Goal: Information Seeking & Learning: Learn about a topic

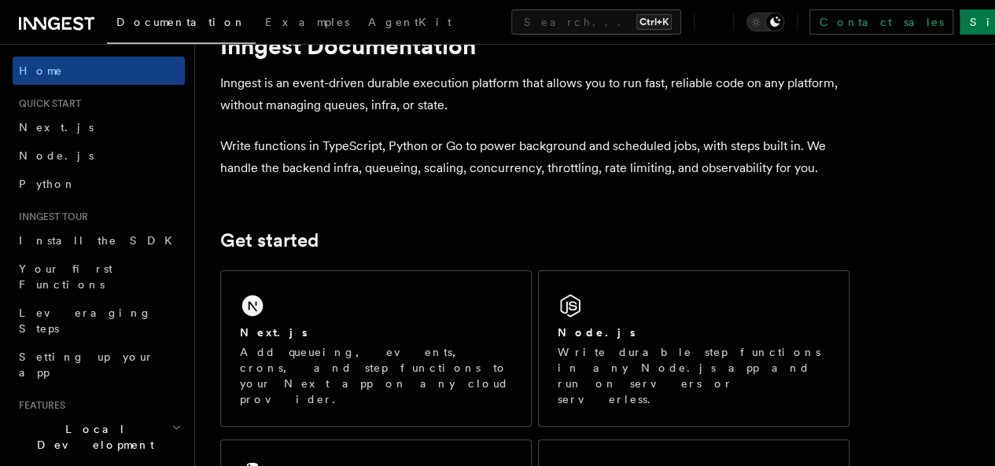
scroll to position [79, 0]
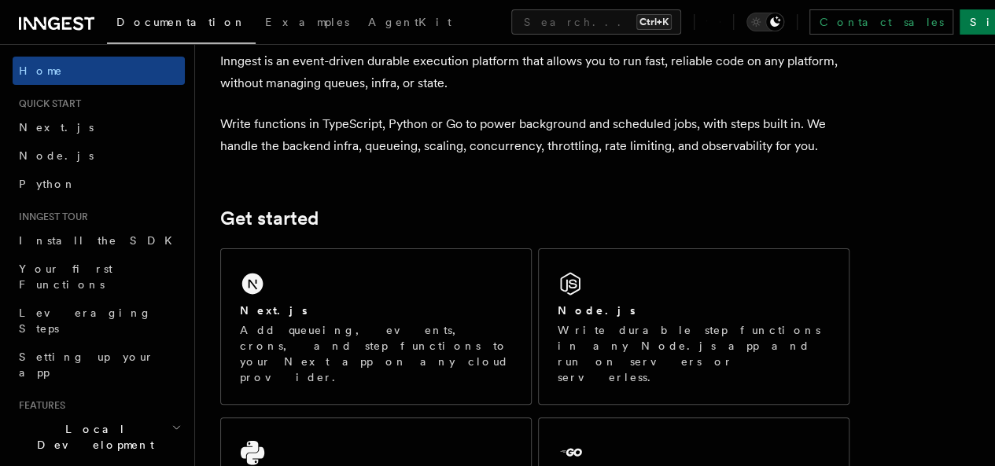
click at [338, 125] on p "Write functions in TypeScript, Python or Go to power background and scheduled j…" at bounding box center [534, 135] width 629 height 44
click at [429, 142] on p "Write functions in TypeScript, Python or Go to power background and scheduled j…" at bounding box center [534, 135] width 629 height 44
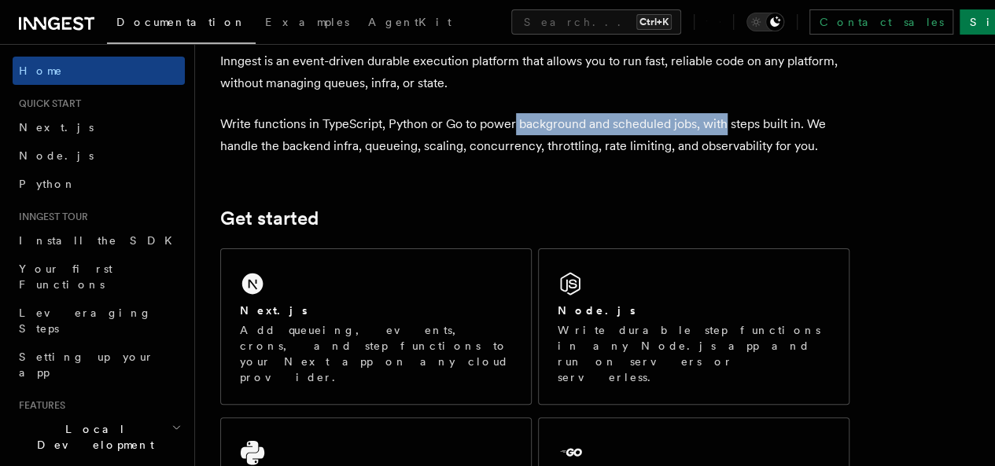
drag, startPoint x: 516, startPoint y: 121, endPoint x: 725, endPoint y: 122, distance: 209.1
click at [725, 122] on p "Write functions in TypeScript, Python or Go to power background and scheduled j…" at bounding box center [534, 135] width 629 height 44
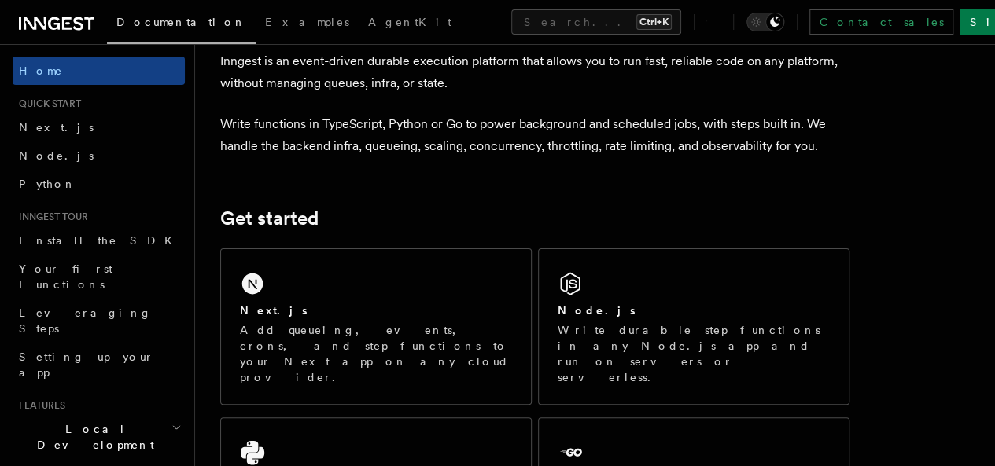
click at [729, 132] on p "Write functions in TypeScript, Python or Go to power background and scheduled j…" at bounding box center [534, 135] width 629 height 44
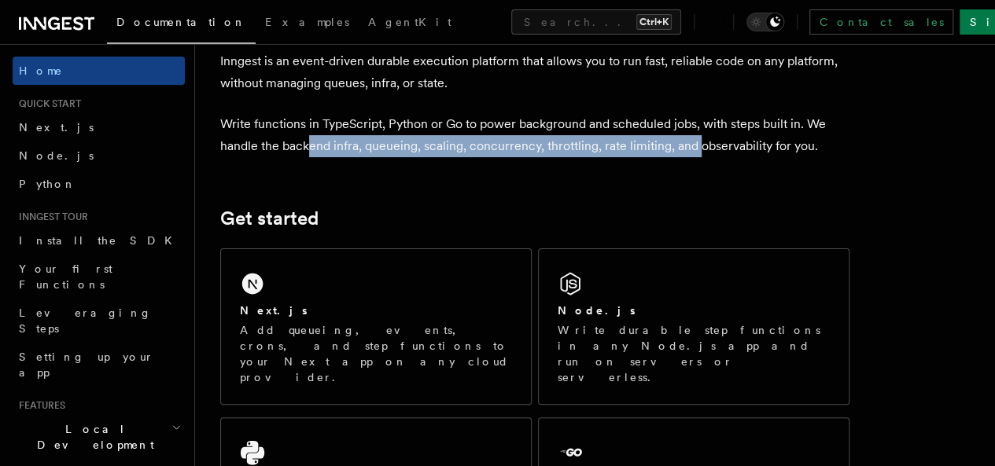
drag, startPoint x: 328, startPoint y: 146, endPoint x: 717, endPoint y: 139, distance: 389.2
click at [717, 139] on p "Write functions in TypeScript, Python or Go to power background and scheduled j…" at bounding box center [534, 135] width 629 height 44
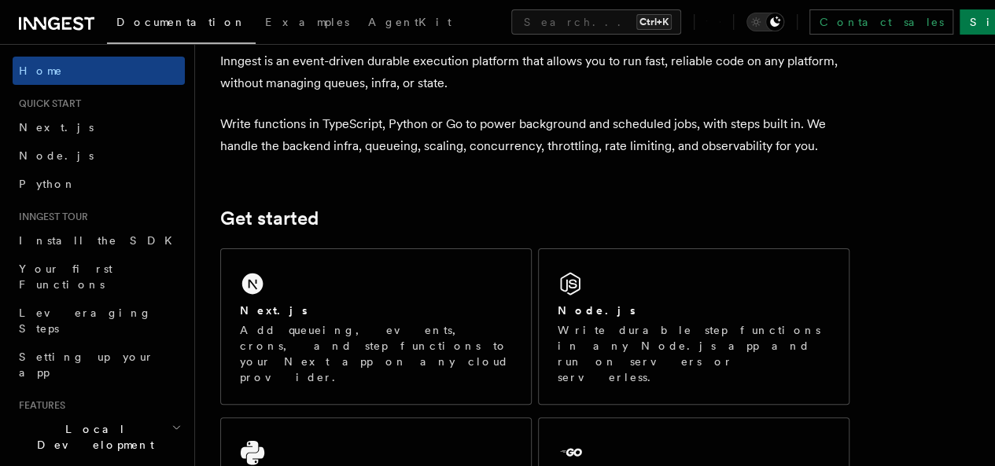
click at [611, 157] on p "Write functions in TypeScript, Python or Go to power background and scheduled j…" at bounding box center [534, 135] width 629 height 44
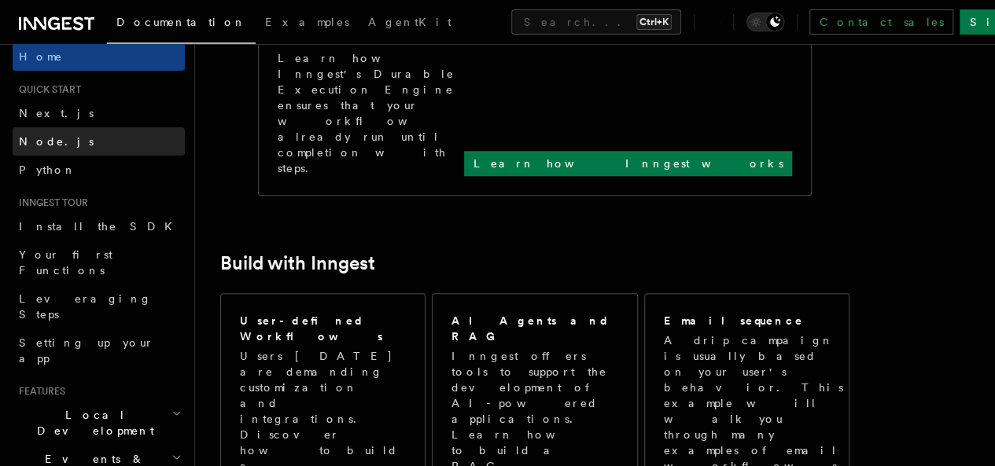
scroll to position [0, 0]
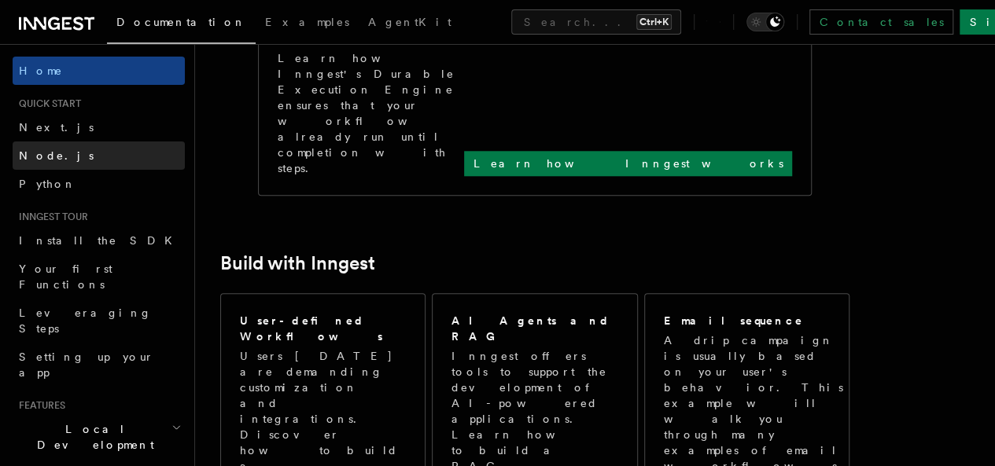
click at [74, 164] on link "Node.js" at bounding box center [99, 156] width 172 height 28
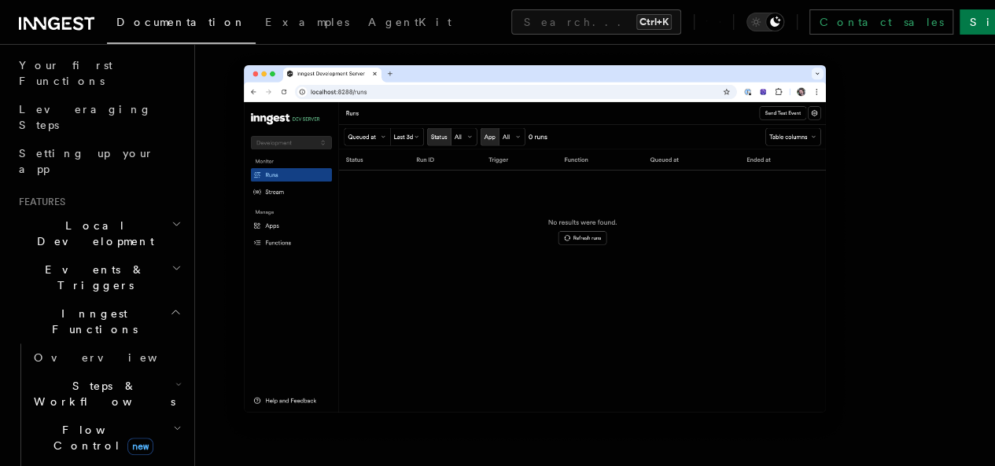
scroll to position [236, 0]
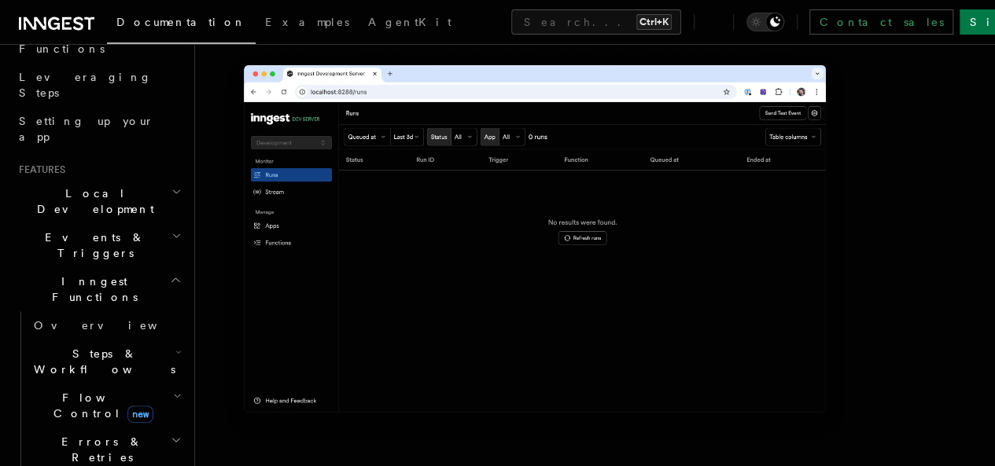
click at [171, 186] on icon "button" at bounding box center [176, 192] width 10 height 13
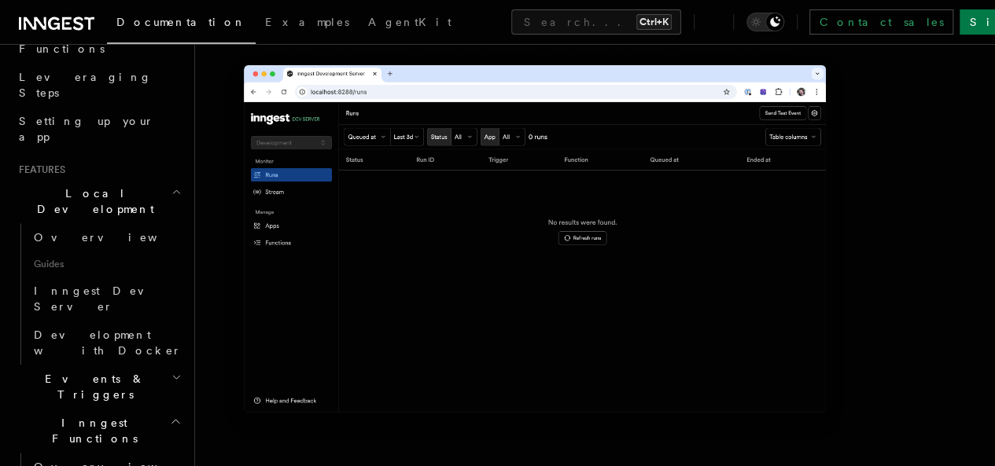
click at [171, 186] on icon "button" at bounding box center [176, 192] width 10 height 13
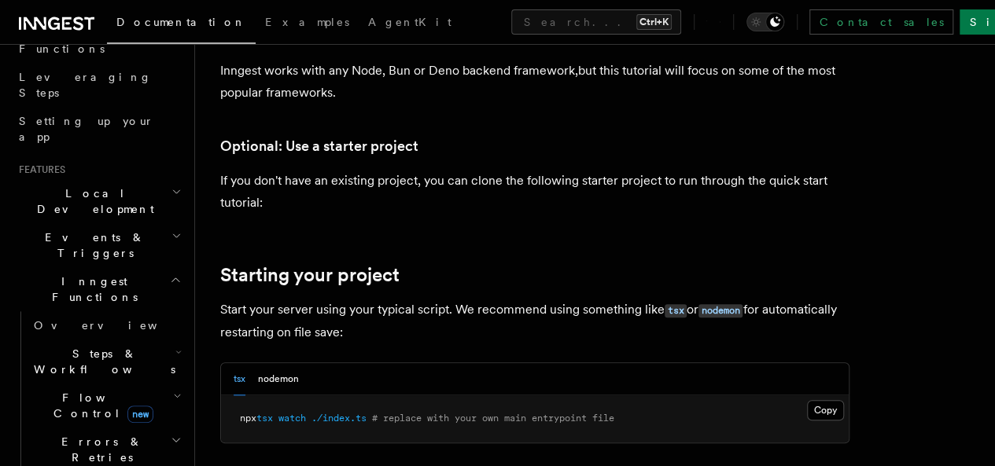
scroll to position [708, 0]
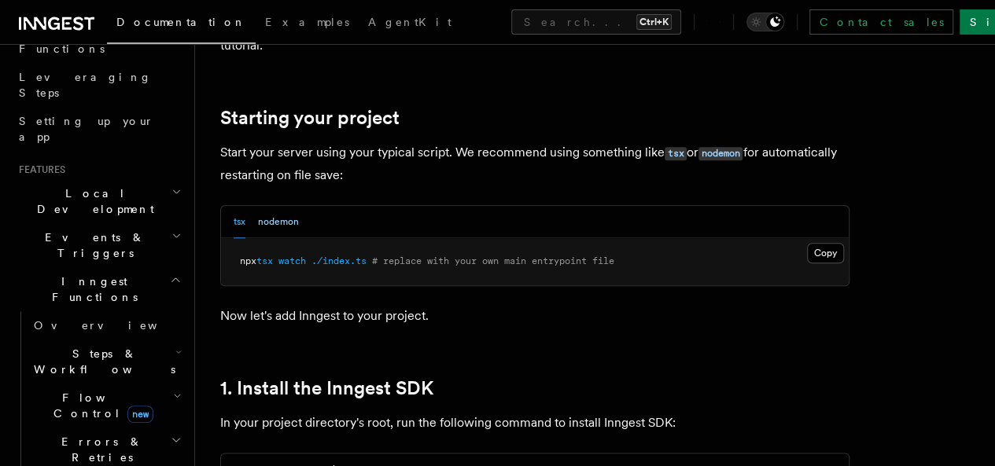
click at [281, 238] on button "nodemon" at bounding box center [278, 222] width 41 height 32
click at [236, 238] on button "tsx" at bounding box center [239, 222] width 12 height 32
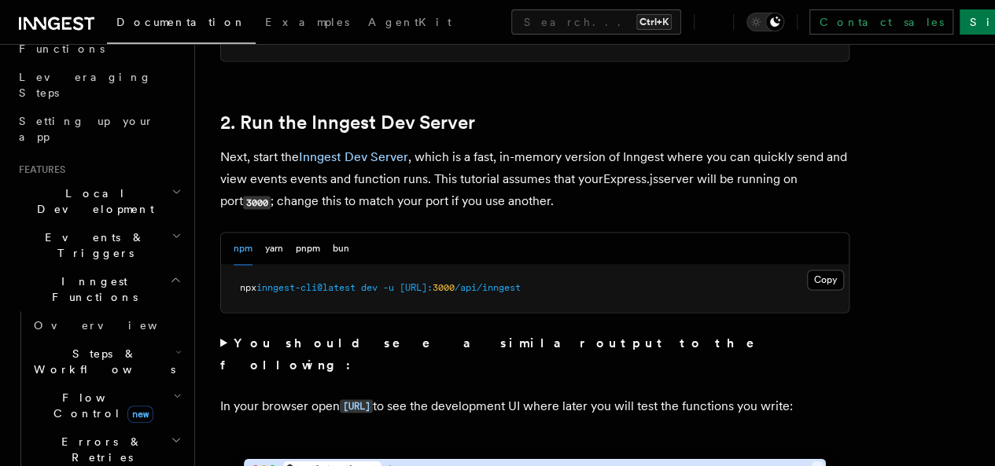
scroll to position [0, 0]
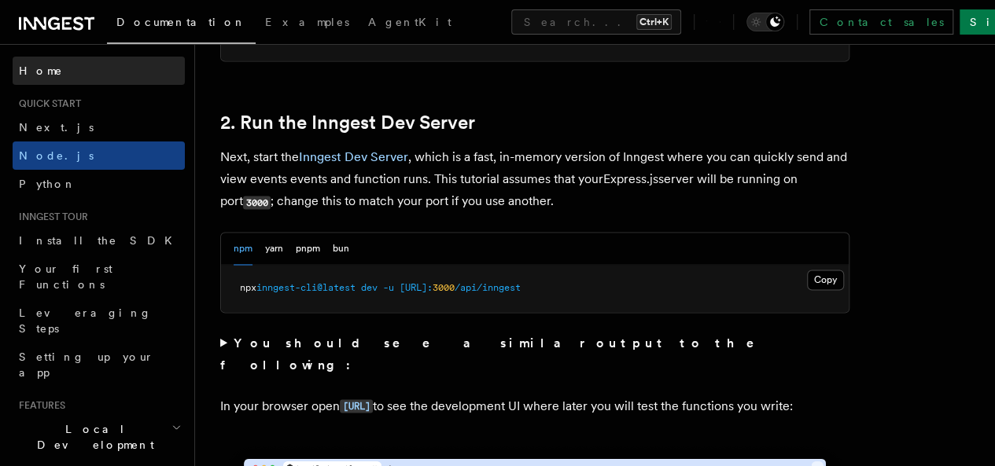
click at [82, 78] on link "Home" at bounding box center [99, 71] width 172 height 28
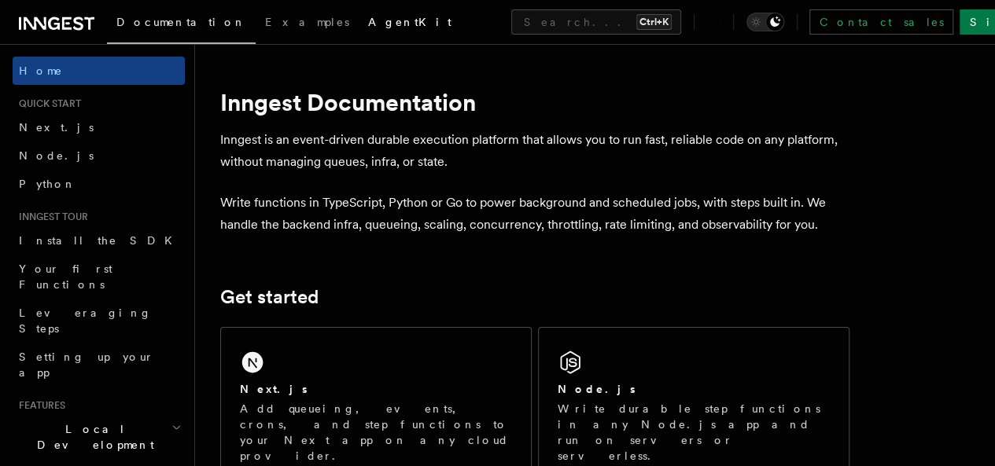
click at [368, 21] on span "AgentKit" at bounding box center [409, 22] width 83 height 13
click at [425, 229] on p "Write functions in TypeScript, Python or Go to power background and scheduled j…" at bounding box center [534, 214] width 629 height 44
click at [379, 164] on p "Inngest is an event-driven durable execution platform that allows you to run fa…" at bounding box center [534, 151] width 629 height 44
click at [670, 171] on p "Inngest is an event-driven durable execution platform that allows you to run fa…" at bounding box center [534, 151] width 629 height 44
drag, startPoint x: 284, startPoint y: 142, endPoint x: 426, endPoint y: 143, distance: 142.3
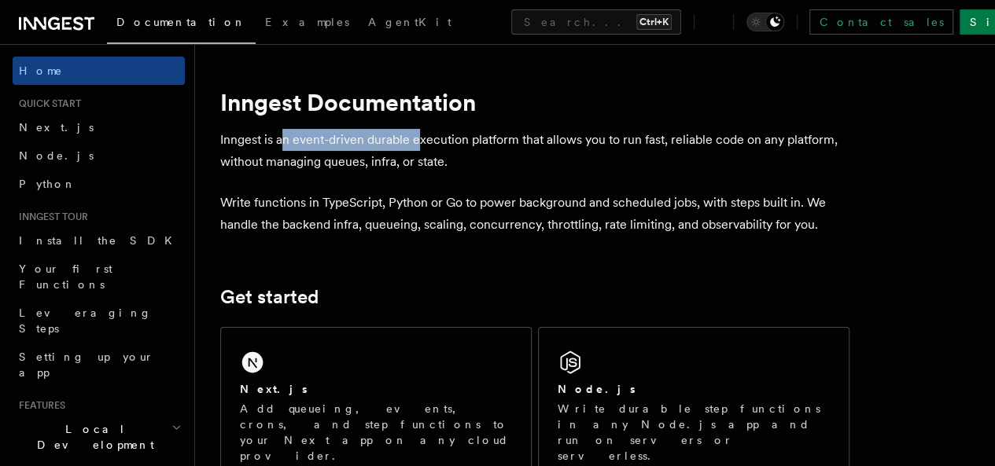
click at [425, 143] on p "Inngest is an event-driven durable execution platform that allows you to run fa…" at bounding box center [534, 151] width 629 height 44
click at [426, 143] on p "Inngest is an event-driven durable execution platform that allows you to run fa…" at bounding box center [534, 151] width 629 height 44
click at [417, 137] on p "Inngest is an event-driven durable execution platform that allows you to run fa…" at bounding box center [534, 151] width 629 height 44
click at [486, 145] on p "Inngest is an event-driven durable execution platform that allows you to run fa…" at bounding box center [534, 151] width 629 height 44
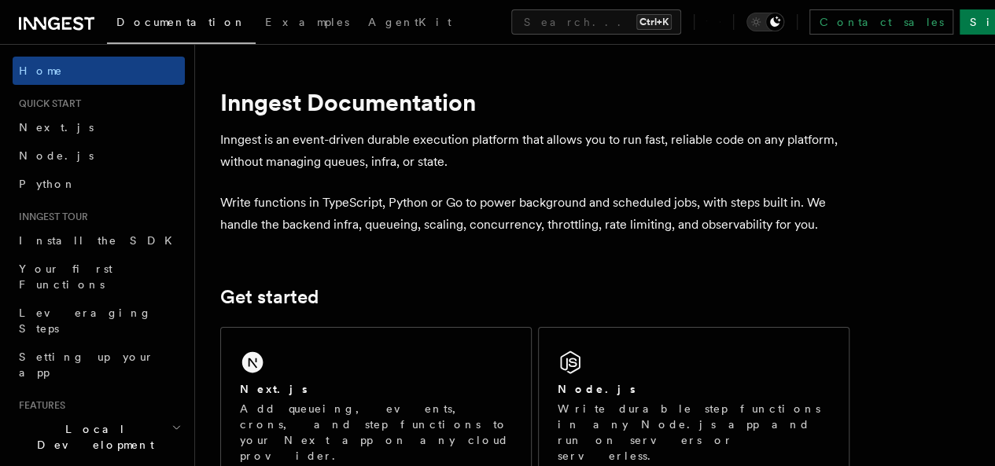
click at [487, 140] on p "Inngest is an event-driven durable execution platform that allows you to run fa…" at bounding box center [534, 151] width 629 height 44
click at [528, 171] on p "Inngest is an event-driven durable execution platform that allows you to run fa…" at bounding box center [534, 151] width 629 height 44
drag, startPoint x: 637, startPoint y: 144, endPoint x: 695, endPoint y: 145, distance: 58.2
click at [695, 145] on p "Inngest is an event-driven durable execution platform that allows you to run fa…" at bounding box center [534, 151] width 629 height 44
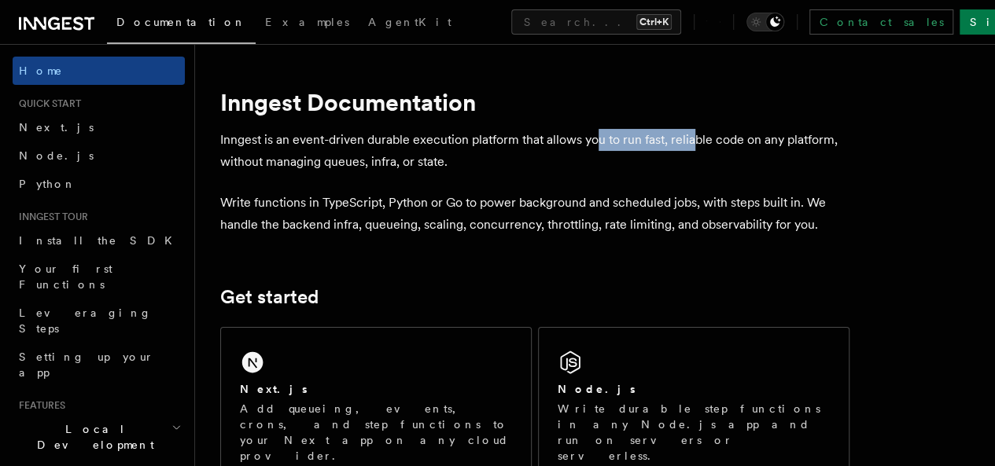
click at [738, 144] on p "Inngest is an event-driven durable execution platform that allows you to run fa…" at bounding box center [534, 151] width 629 height 44
click at [739, 144] on p "Inngest is an event-driven durable execution platform that allows you to run fa…" at bounding box center [534, 151] width 629 height 44
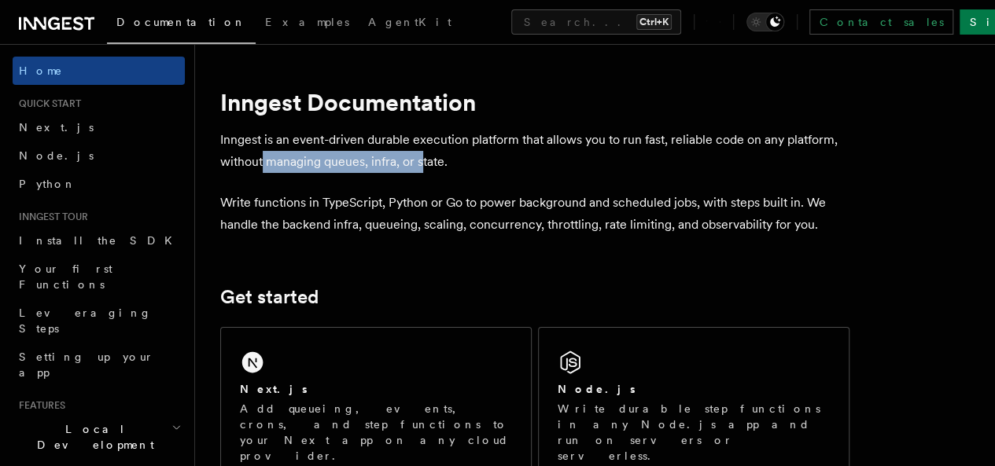
drag, startPoint x: 318, startPoint y: 160, endPoint x: 473, endPoint y: 164, distance: 155.7
click at [473, 164] on p "Inngest is an event-driven durable execution platform that allows you to run fa…" at bounding box center [534, 151] width 629 height 44
click at [498, 156] on p "Inngest is an event-driven durable execution platform that allows you to run fa…" at bounding box center [534, 151] width 629 height 44
click at [491, 164] on p "Inngest is an event-driven durable execution platform that allows you to run fa…" at bounding box center [534, 151] width 629 height 44
click at [489, 161] on p "Inngest is an event-driven durable execution platform that allows you to run fa…" at bounding box center [534, 151] width 629 height 44
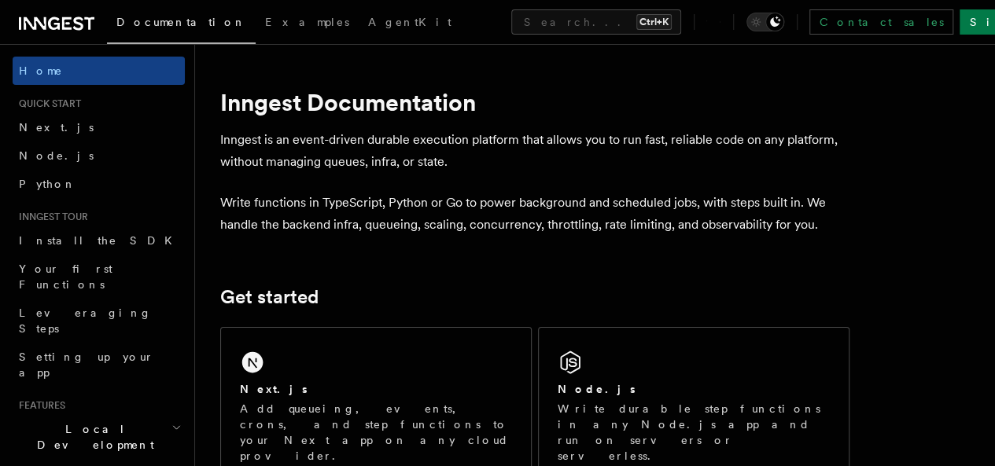
click at [368, 164] on p "Inngest is an event-driven durable execution platform that allows you to run fa…" at bounding box center [534, 151] width 629 height 44
drag, startPoint x: 368, startPoint y: 164, endPoint x: 579, endPoint y: 166, distance: 210.7
click at [579, 166] on p "Inngest is an event-driven durable execution platform that allows you to run fa…" at bounding box center [534, 151] width 629 height 44
click at [582, 158] on p "Inngest is an event-driven durable execution platform that allows you to run fa…" at bounding box center [534, 151] width 629 height 44
drag, startPoint x: 577, startPoint y: 164, endPoint x: 509, endPoint y: 167, distance: 67.7
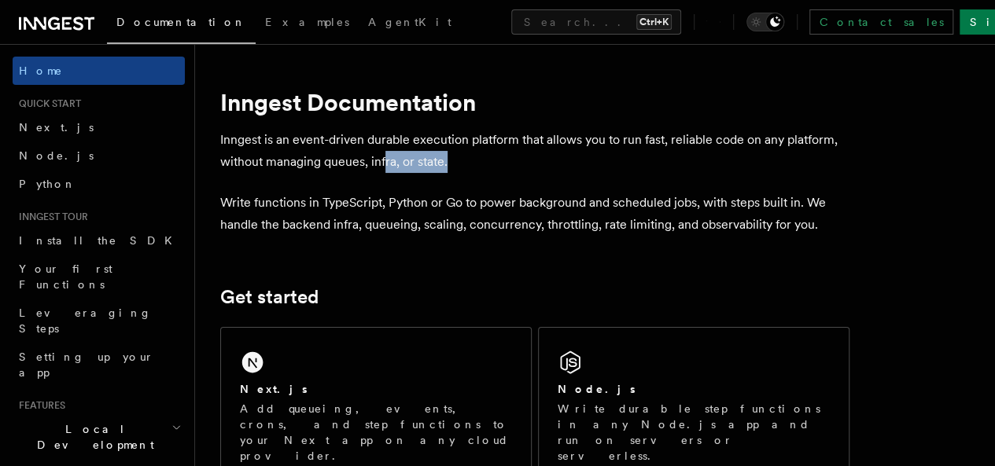
click at [440, 169] on p "Inngest is an event-driven durable execution platform that allows you to run fa…" at bounding box center [534, 151] width 629 height 44
click at [563, 161] on p "Inngest is an event-driven durable execution platform that allows you to run fa…" at bounding box center [534, 151] width 629 height 44
drag, startPoint x: 515, startPoint y: 164, endPoint x: 376, endPoint y: 162, distance: 139.2
click at [376, 161] on p "Inngest is an event-driven durable execution platform that allows you to run fa…" at bounding box center [534, 151] width 629 height 44
copy p "queues, infra, or state."
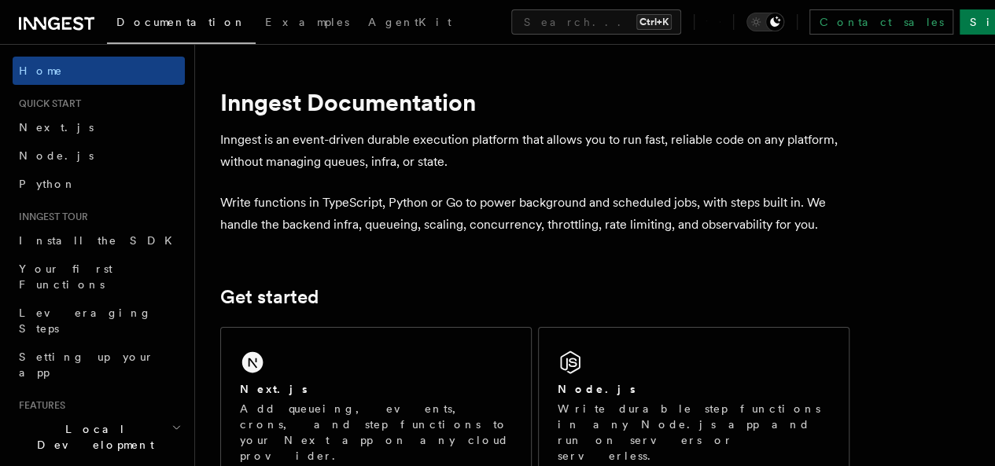
drag, startPoint x: 265, startPoint y: 205, endPoint x: 436, endPoint y: 209, distance: 170.6
click at [432, 209] on p "Write functions in TypeScript, Python or Go to power background and scheduled j…" at bounding box center [534, 214] width 629 height 44
click at [495, 219] on p "Write functions in TypeScript, Python or Go to power background and scheduled j…" at bounding box center [534, 214] width 629 height 44
click at [552, 205] on p "Write functions in TypeScript, Python or Go to power background and scheduled j…" at bounding box center [534, 214] width 629 height 44
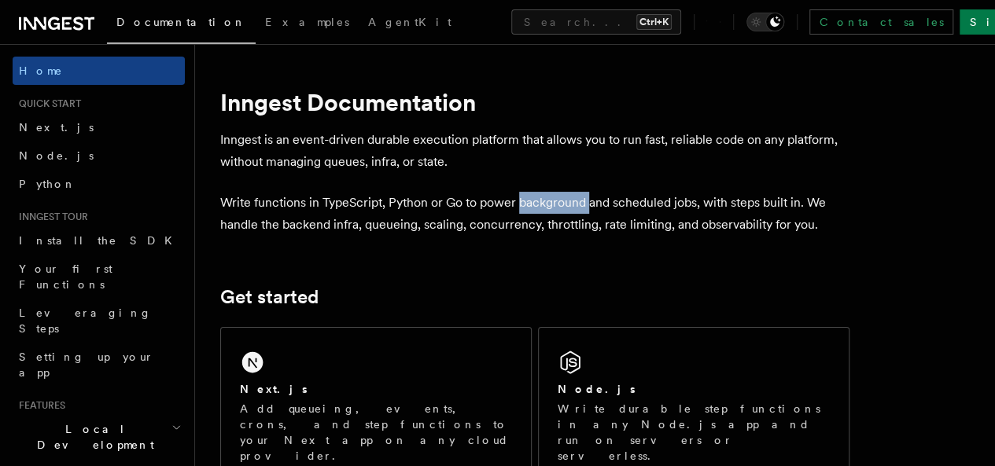
click at [552, 205] on p "Write functions in TypeScript, Python or Go to power background and scheduled j…" at bounding box center [534, 214] width 629 height 44
click at [680, 211] on p "Write functions in TypeScript, Python or Go to power background and scheduled j…" at bounding box center [534, 214] width 629 height 44
click at [678, 208] on p "Write functions in TypeScript, Python or Go to power background and scheduled j…" at bounding box center [534, 214] width 629 height 44
drag, startPoint x: 384, startPoint y: 226, endPoint x: 507, endPoint y: 233, distance: 123.6
click at [507, 233] on p "Write functions in TypeScript, Python or Go to power background and scheduled j…" at bounding box center [534, 214] width 629 height 44
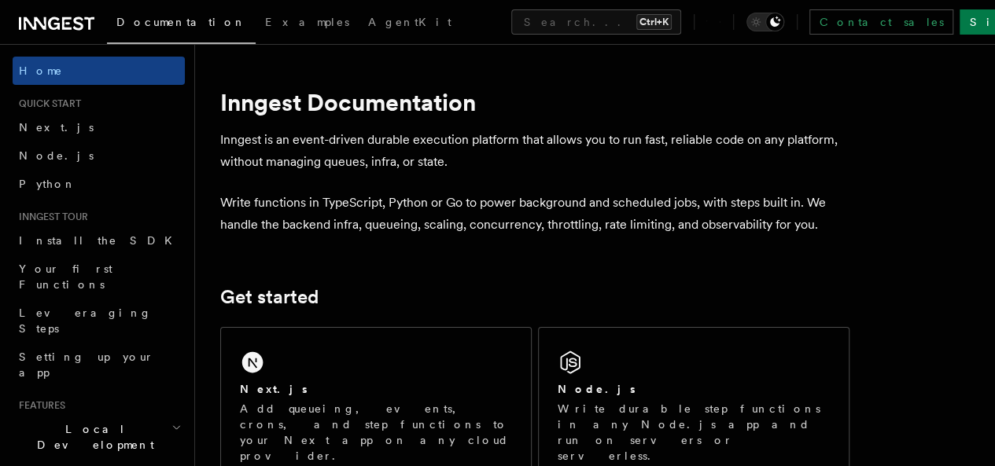
click at [571, 223] on p "Write functions in TypeScript, Python or Go to power background and scheduled j…" at bounding box center [534, 214] width 629 height 44
drag, startPoint x: 630, startPoint y: 225, endPoint x: 638, endPoint y: 223, distance: 8.0
click at [638, 223] on p "Write functions in TypeScript, Python or Go to power background and scheduled j…" at bounding box center [534, 214] width 629 height 44
drag, startPoint x: 653, startPoint y: 222, endPoint x: 710, endPoint y: 230, distance: 57.9
click at [664, 223] on p "Write functions in TypeScript, Python or Go to power background and scheduled j…" at bounding box center [534, 214] width 629 height 44
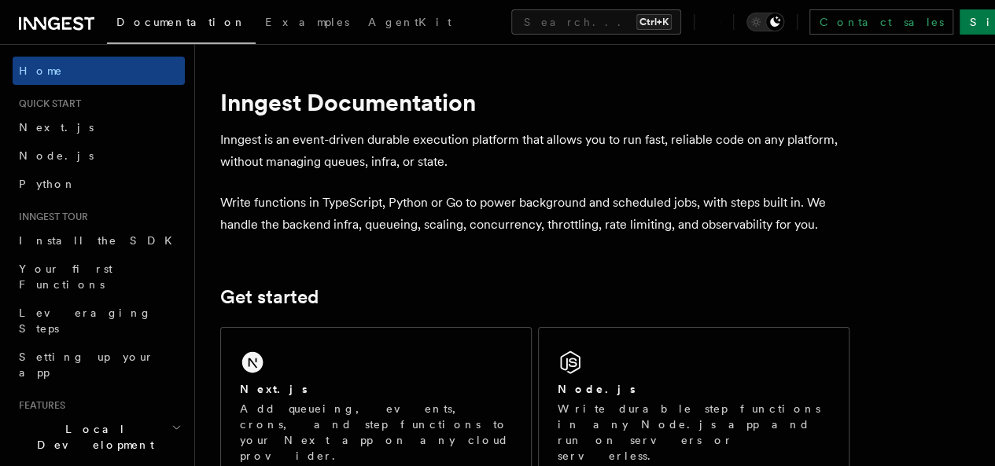
click at [711, 230] on p "Write functions in TypeScript, Python or Go to power background and scheduled j…" at bounding box center [534, 214] width 629 height 44
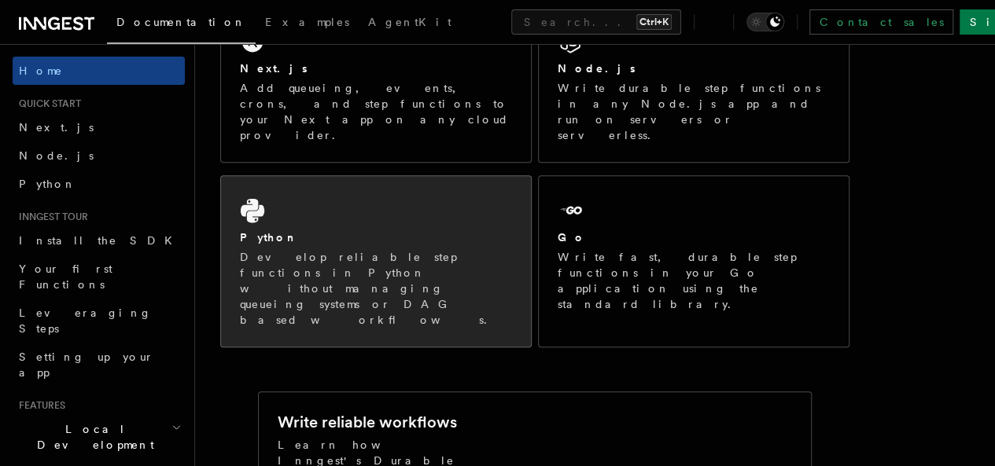
scroll to position [316, 0]
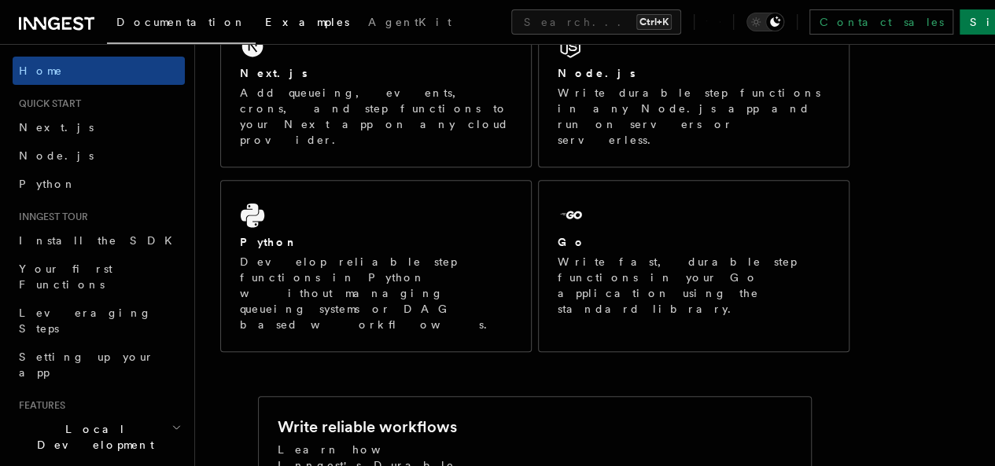
drag, startPoint x: 233, startPoint y: 24, endPoint x: 222, endPoint y: 23, distance: 11.1
click at [265, 24] on span "Examples" at bounding box center [307, 22] width 84 height 13
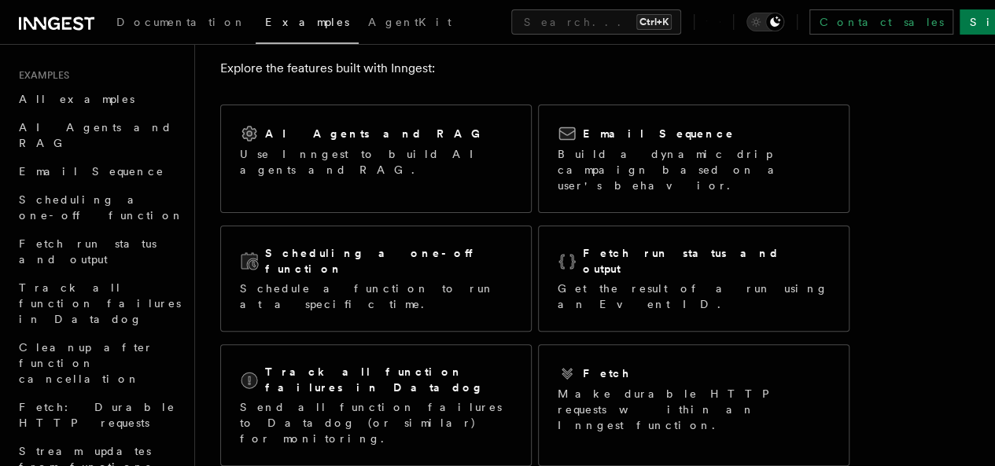
scroll to position [157, 0]
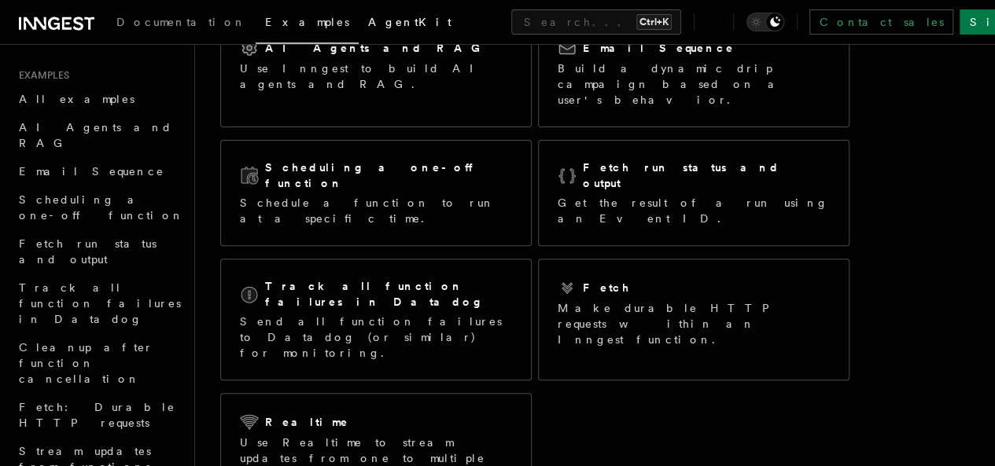
click at [359, 14] on link "AgentKit" at bounding box center [410, 24] width 102 height 38
